Goal: Task Accomplishment & Management: Manage account settings

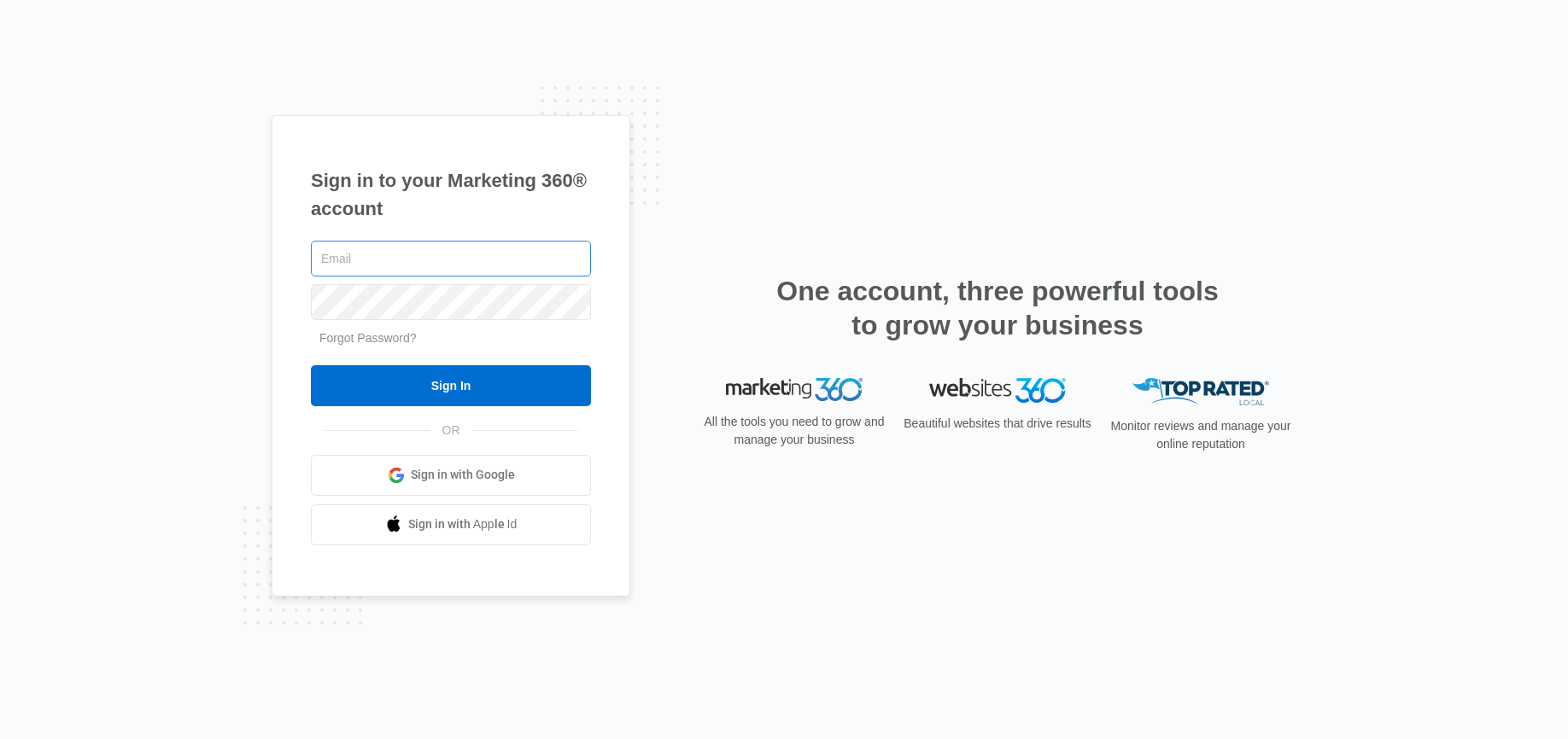
click at [400, 259] on input "text" at bounding box center [451, 258] width 280 height 36
type input "[EMAIL_ADDRESS][DOMAIN_NAME]"
click at [311, 365] on input "Sign In" at bounding box center [451, 385] width 280 height 41
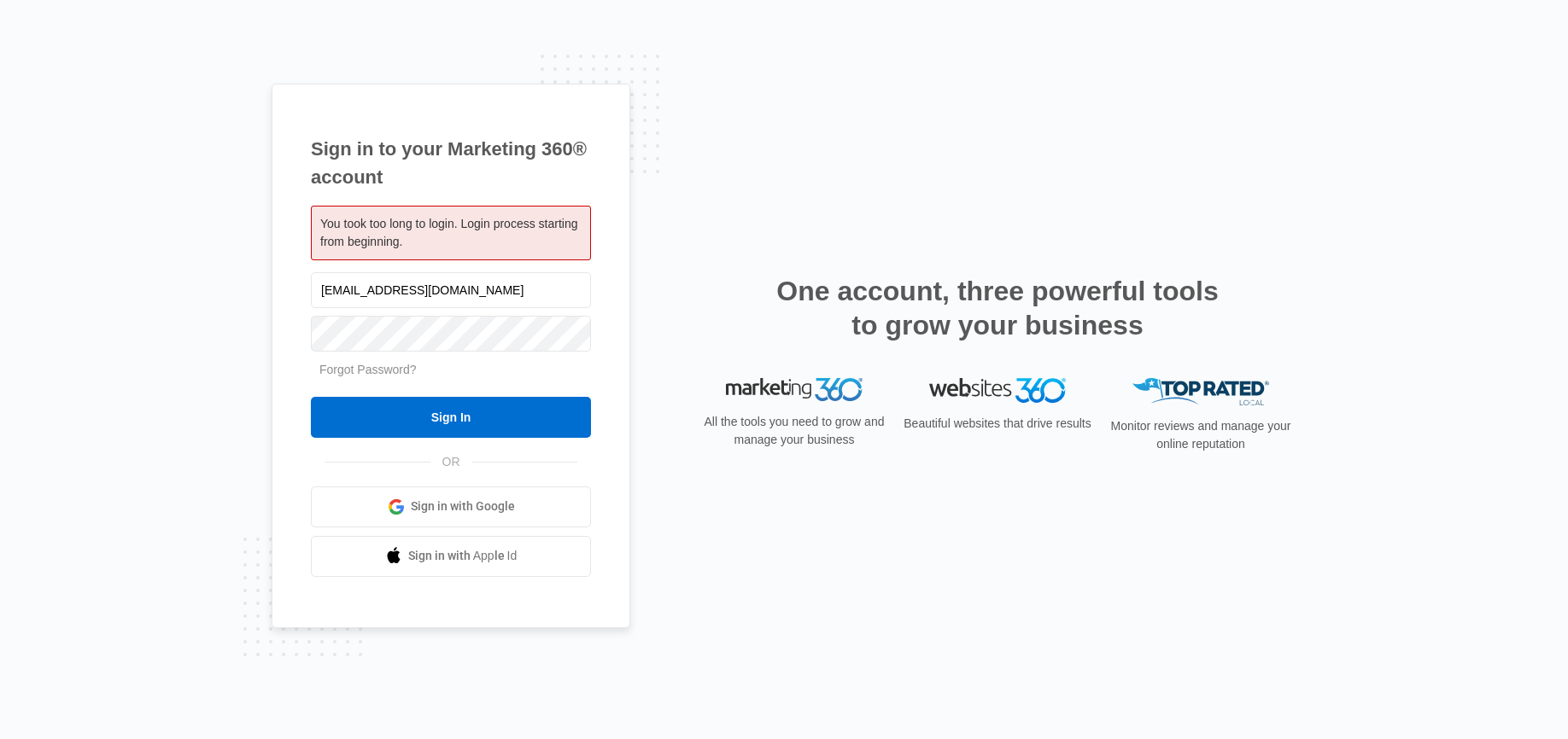
type input "[EMAIL_ADDRESS][DOMAIN_NAME]"
click at [311, 397] on input "Sign In" at bounding box center [451, 417] width 280 height 41
